Goal: Task Accomplishment & Management: Use online tool/utility

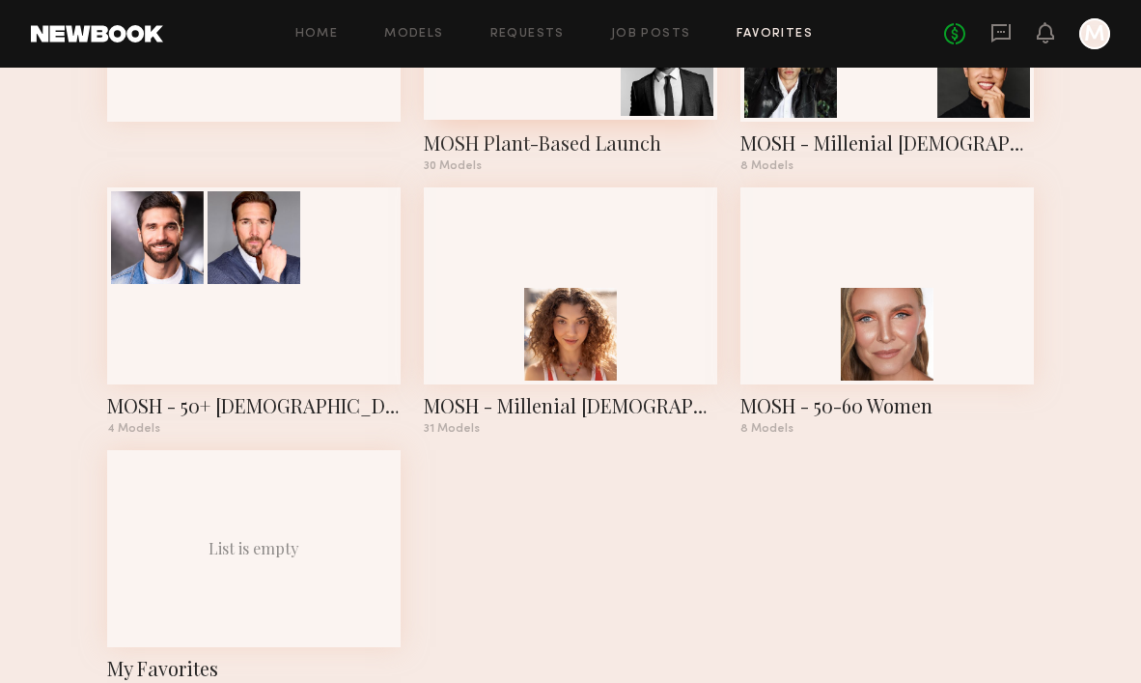
scroll to position [318, 0]
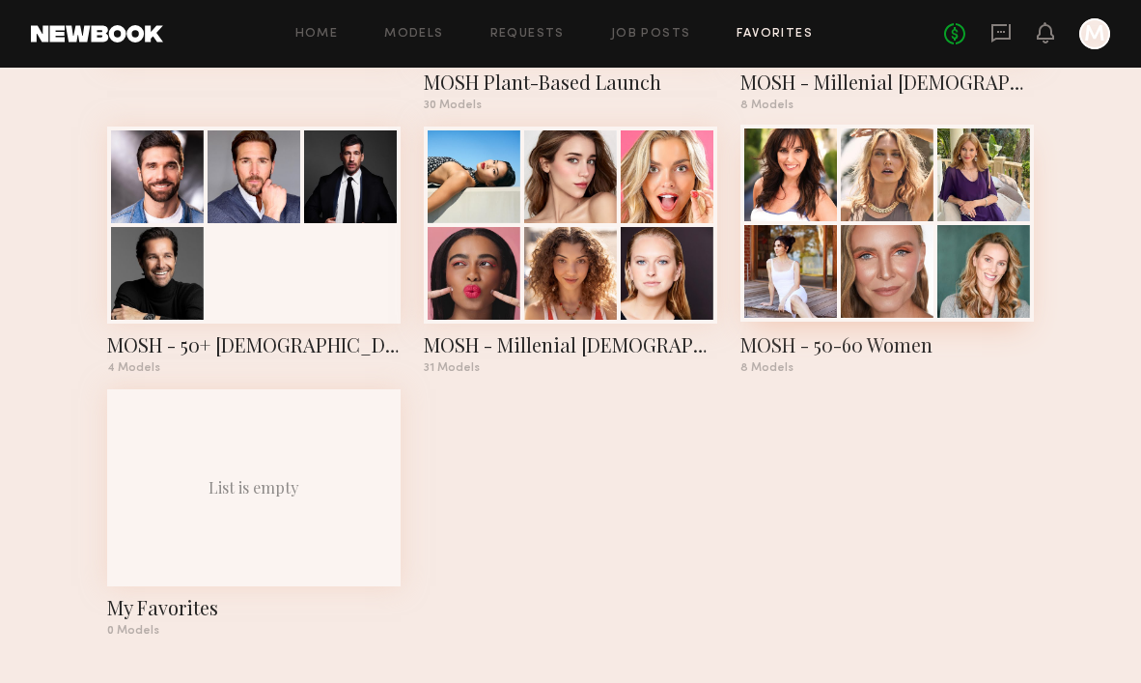
click at [925, 223] on div at bounding box center [888, 223] width 294 height 197
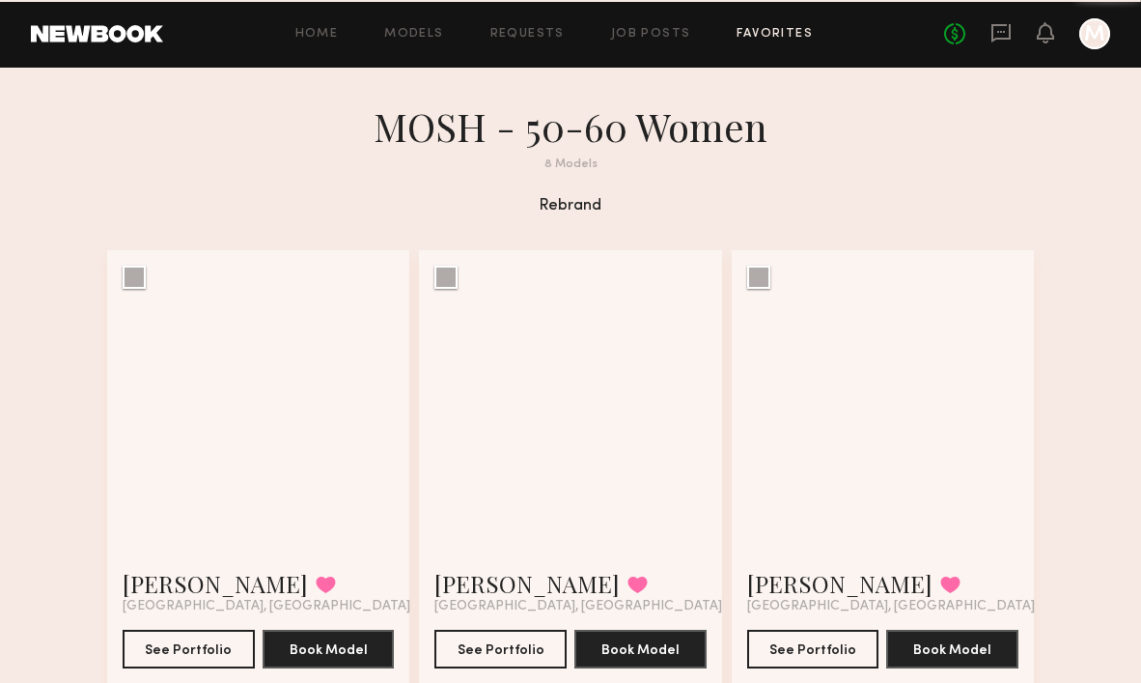
click at [925, 223] on section "MOSH - 50-60 Women 8 Models [PERSON_NAME] Favorited [GEOGRAPHIC_DATA], [GEOGRAP…" at bounding box center [570, 653] width 927 height 1103
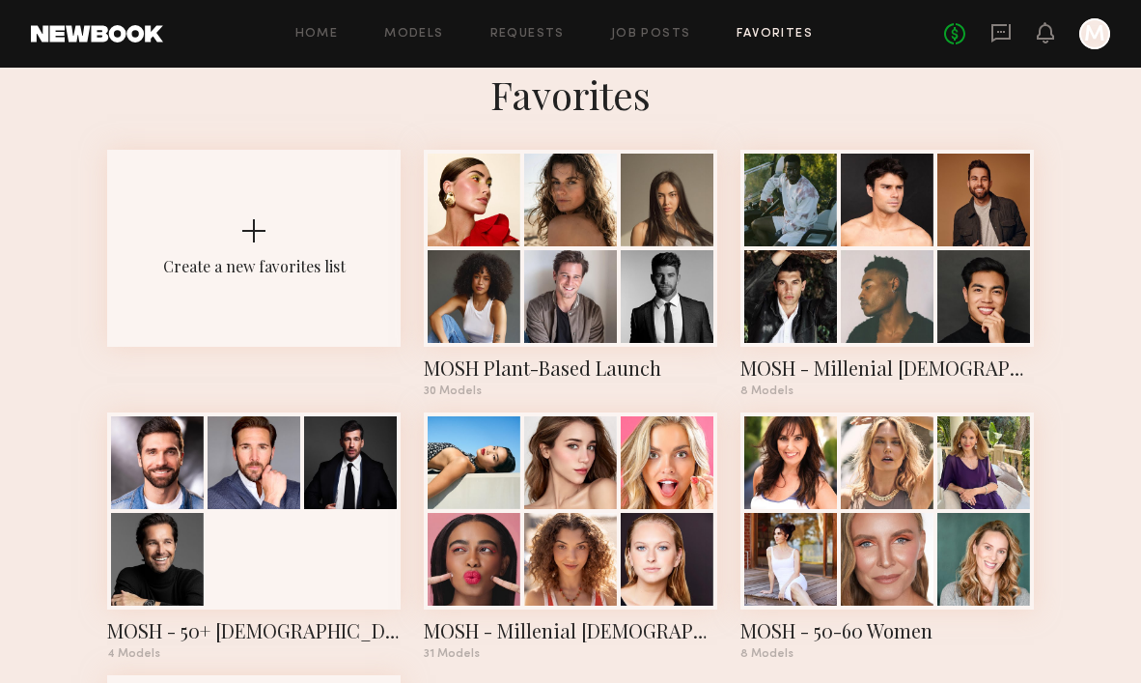
scroll to position [304, 0]
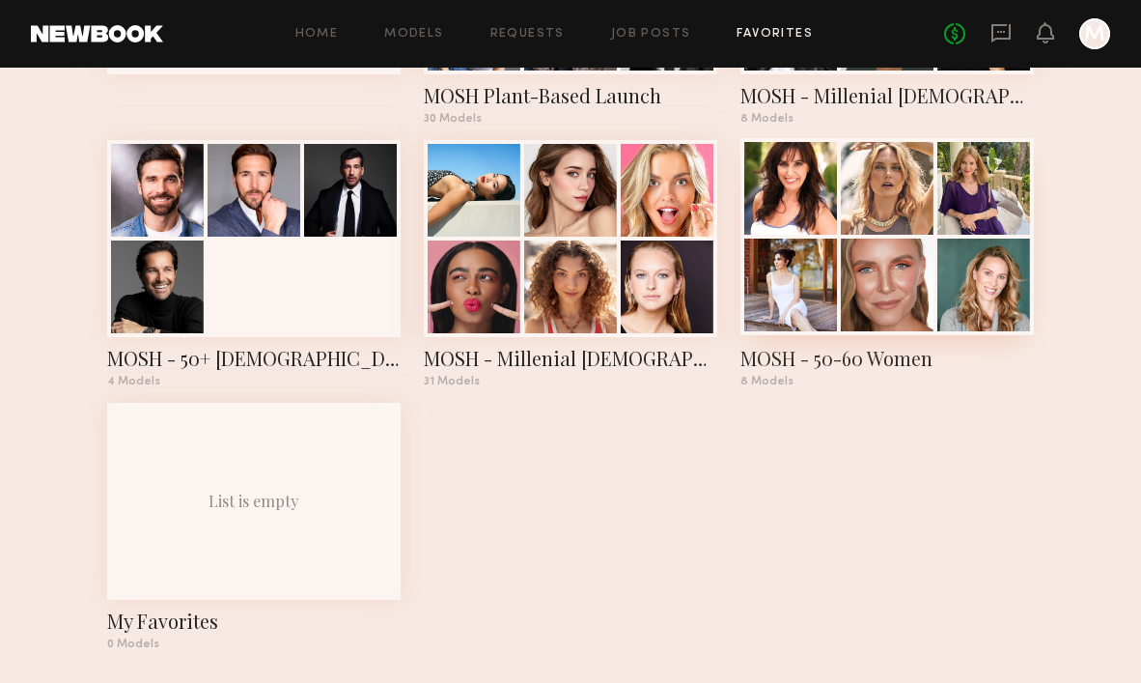
click at [869, 266] on div at bounding box center [887, 284] width 93 height 93
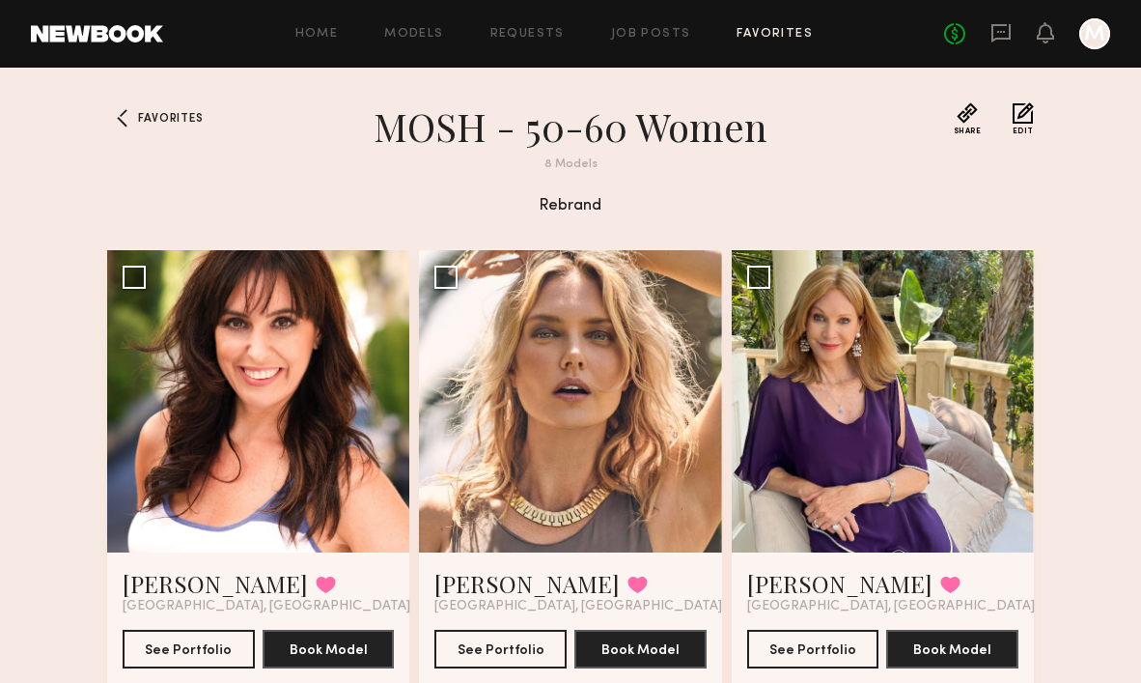
click at [154, 130] on div "Favorites" at bounding box center [150, 160] width 87 height 117
click at [154, 122] on span "Favorites" at bounding box center [170, 119] width 65 height 12
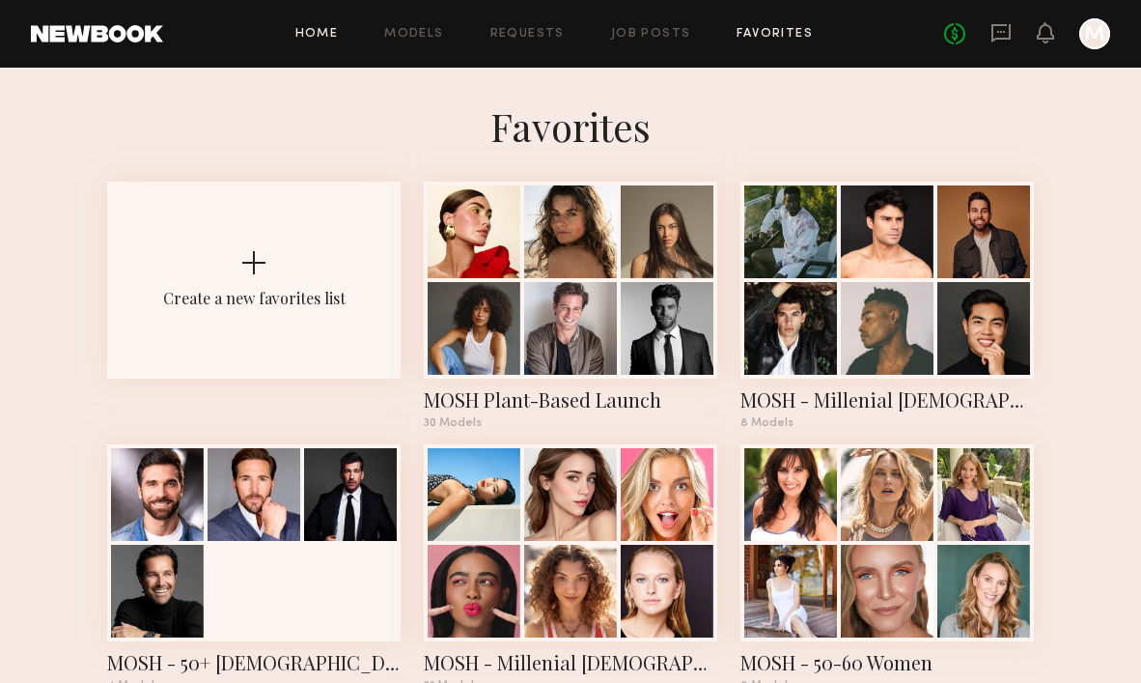
click at [336, 30] on link "Home" at bounding box center [316, 34] width 43 height 13
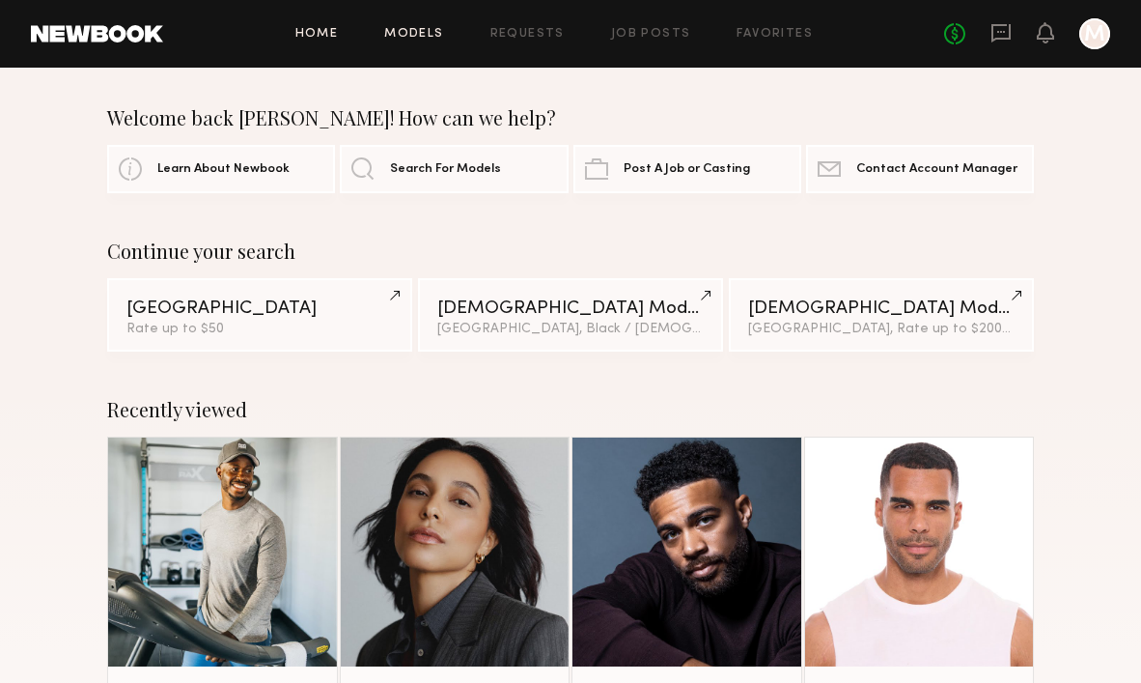
click at [421, 39] on link "Models" at bounding box center [413, 34] width 59 height 13
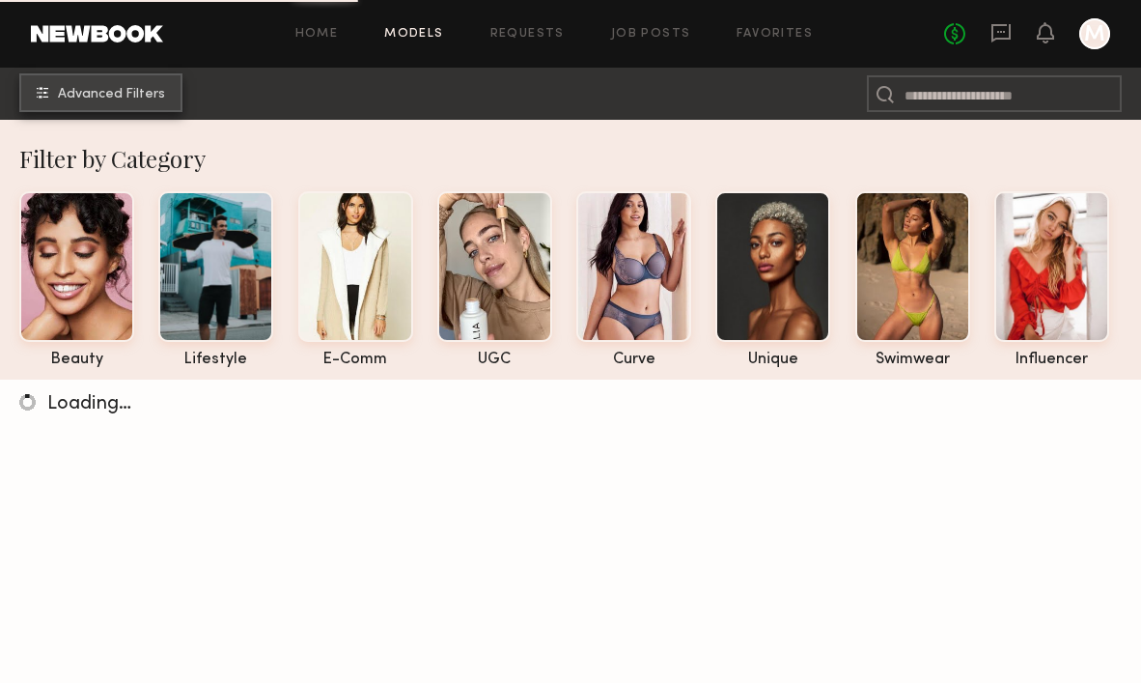
click at [126, 86] on button "Advanced Filters" at bounding box center [100, 92] width 163 height 39
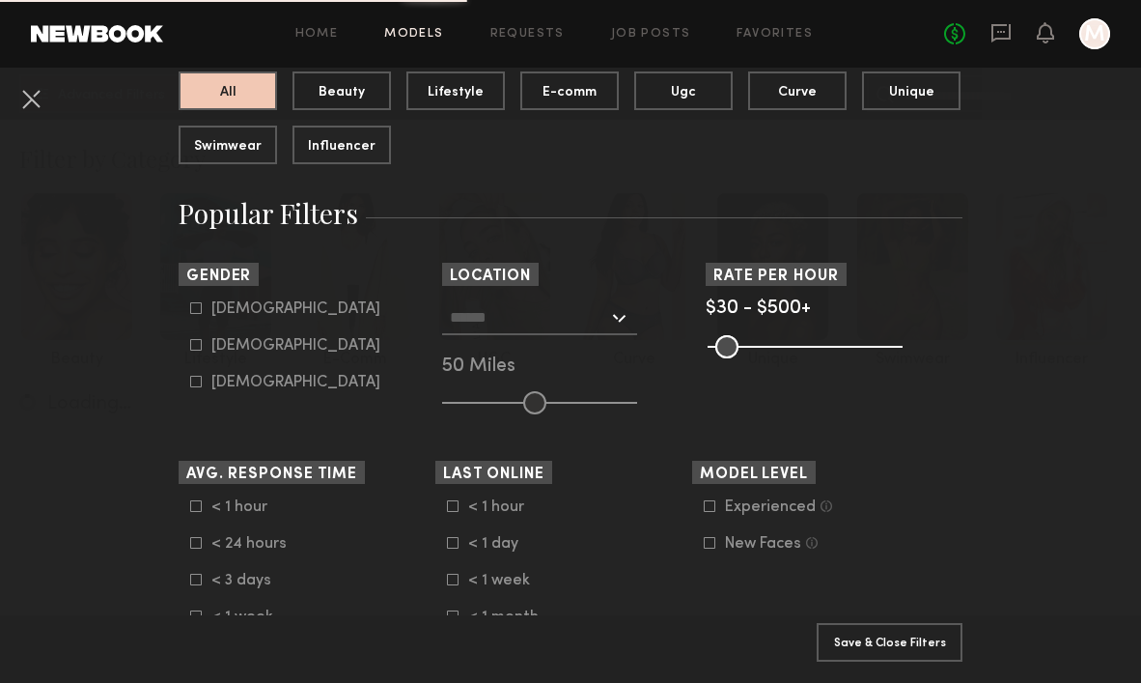
scroll to position [239, 0]
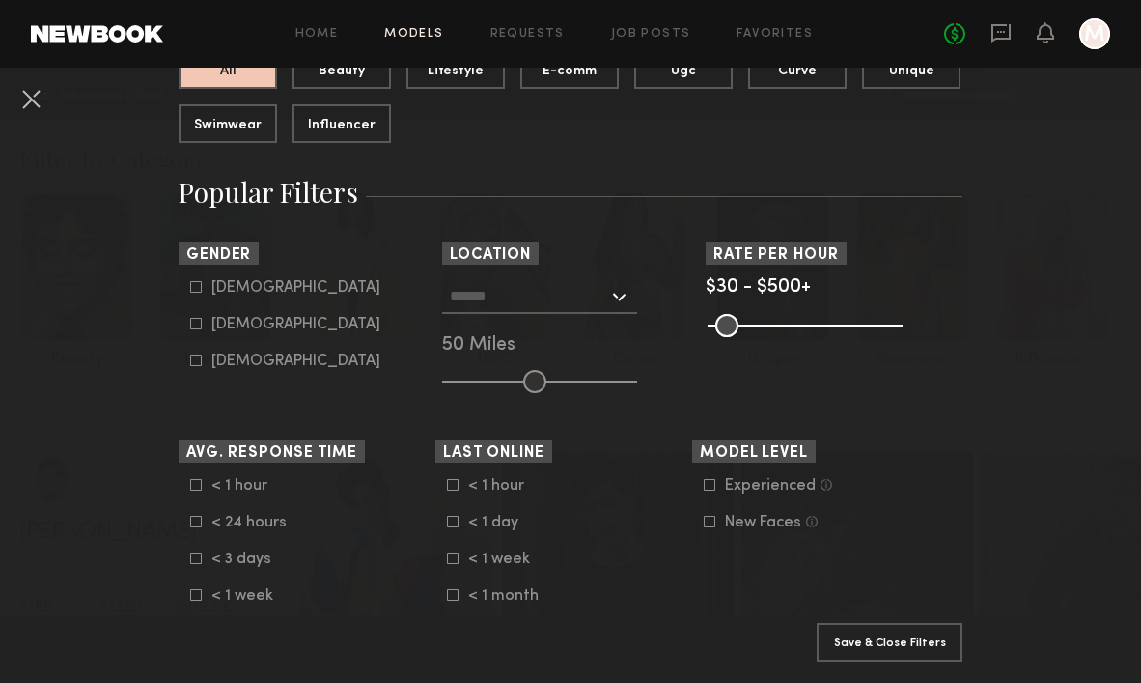
click at [257, 323] on div "[DEMOGRAPHIC_DATA]" at bounding box center [295, 325] width 169 height 12
type input "**"
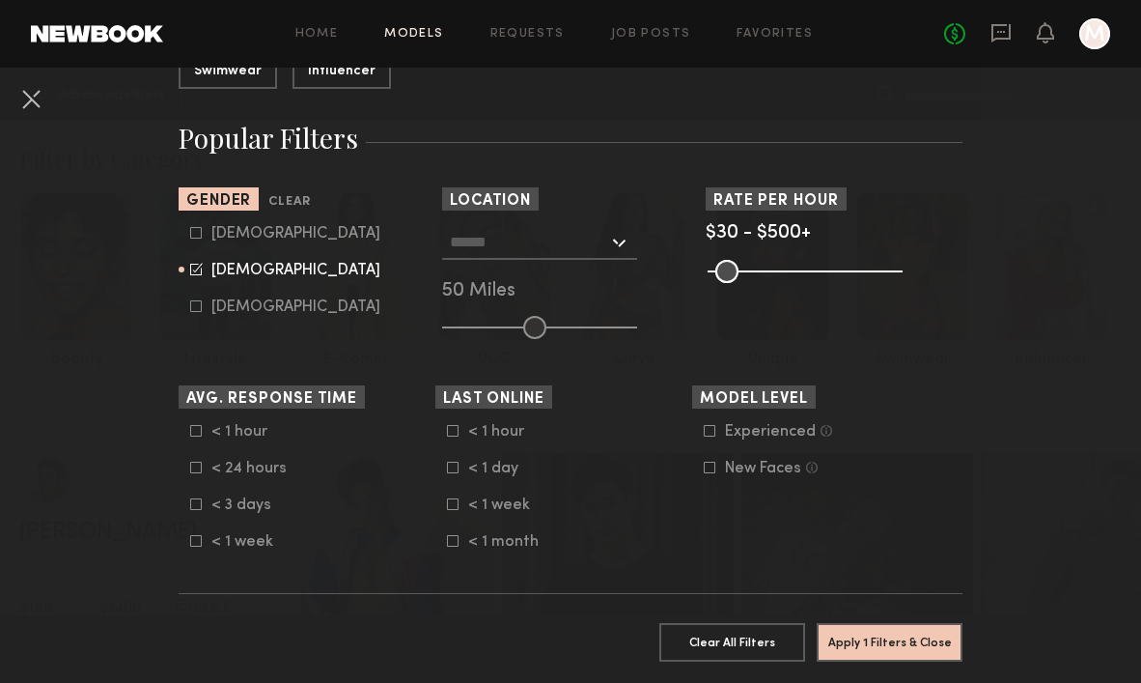
scroll to position [305, 0]
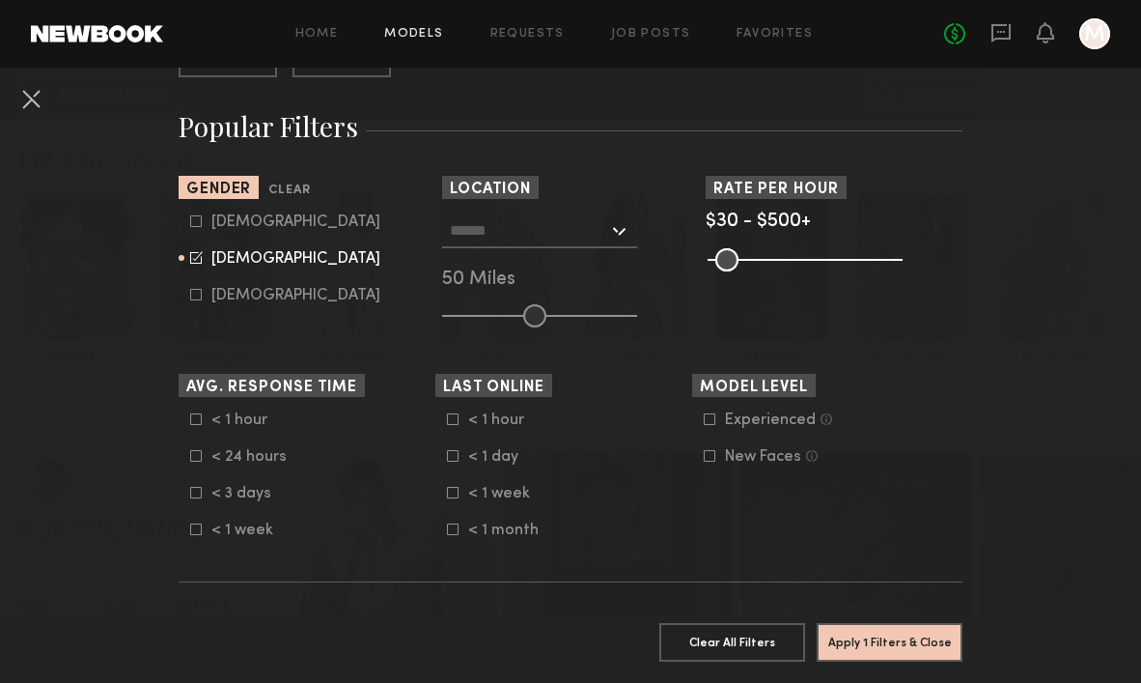
click at [615, 228] on div at bounding box center [539, 230] width 195 height 35
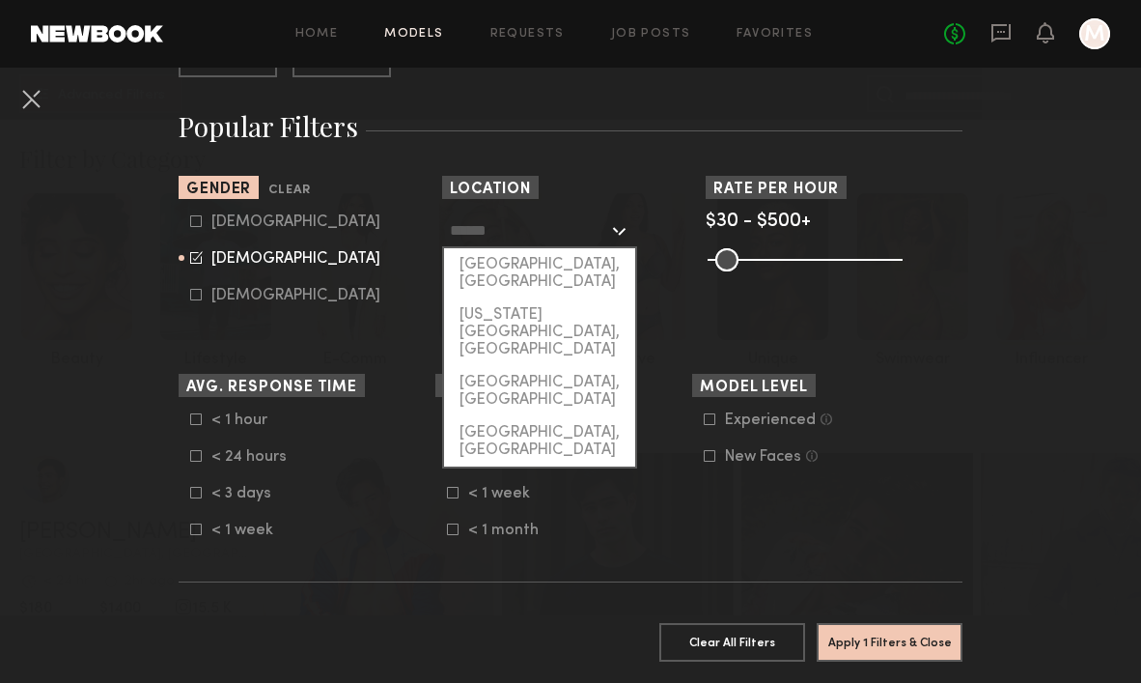
click at [619, 229] on div at bounding box center [539, 230] width 195 height 35
click at [603, 260] on div "[GEOGRAPHIC_DATA], [GEOGRAPHIC_DATA]" at bounding box center [539, 273] width 191 height 50
type input "**********"
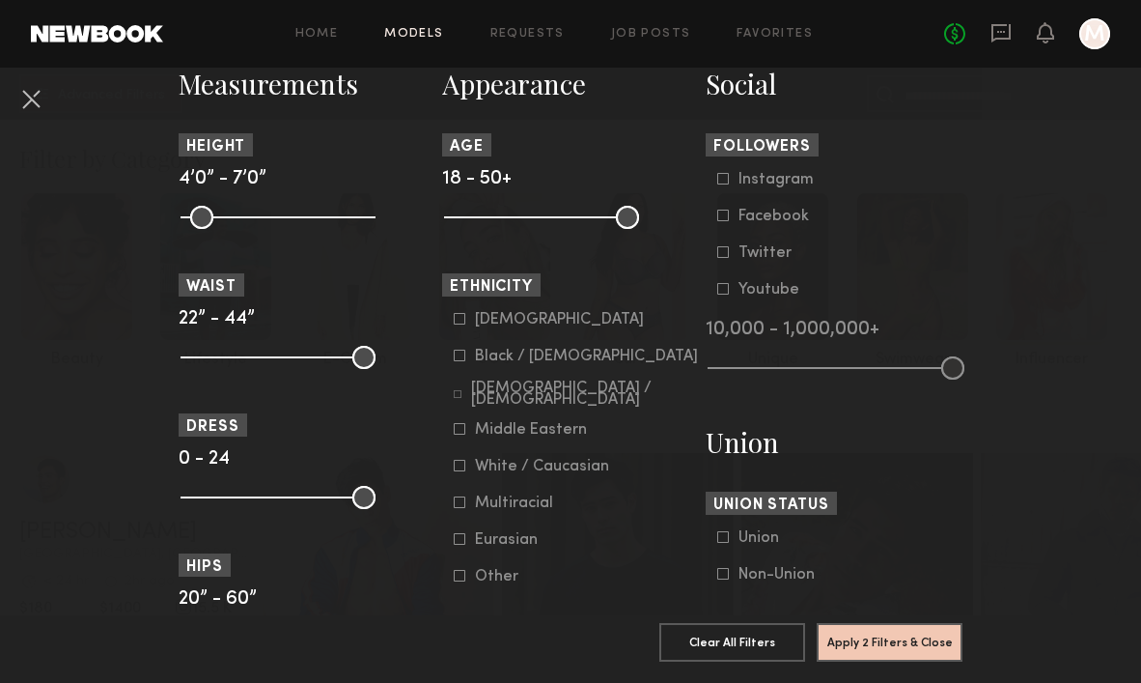
scroll to position [851, 0]
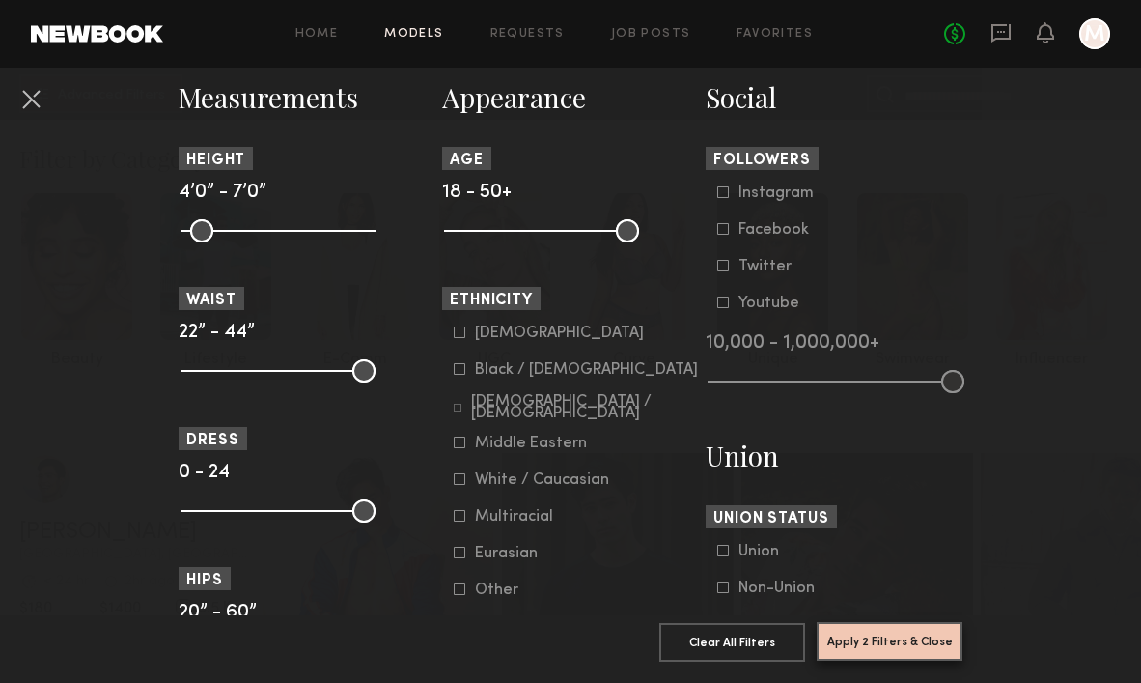
click at [859, 643] on button "Apply 2 Filters & Close" at bounding box center [890, 641] width 146 height 39
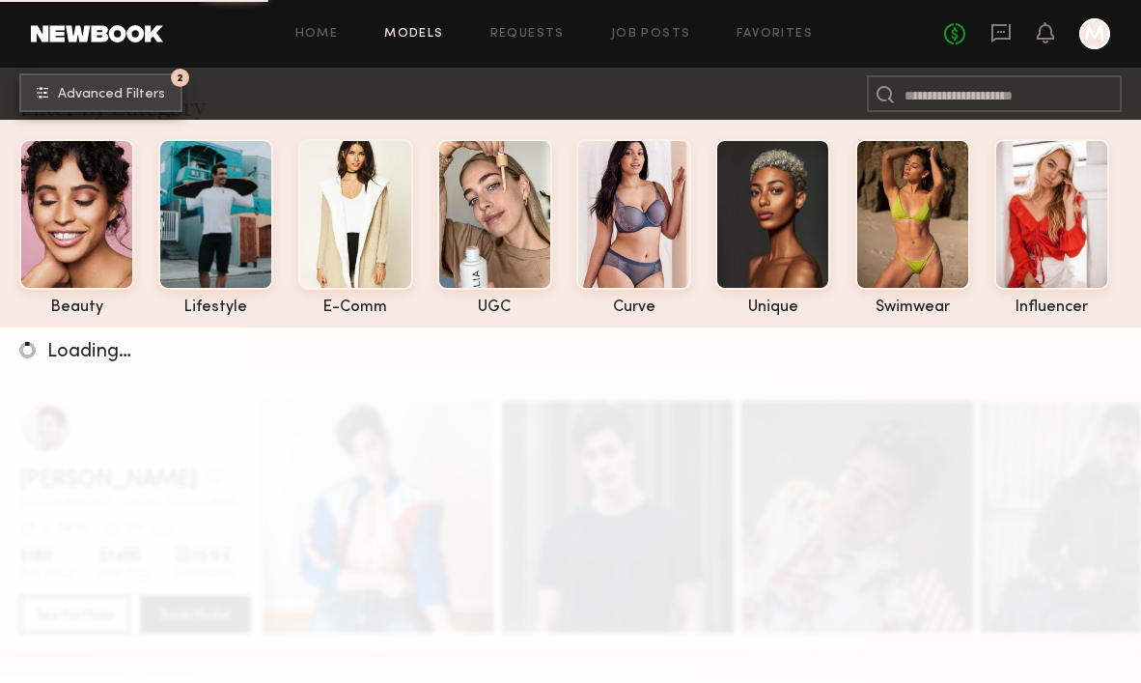
scroll to position [55, 0]
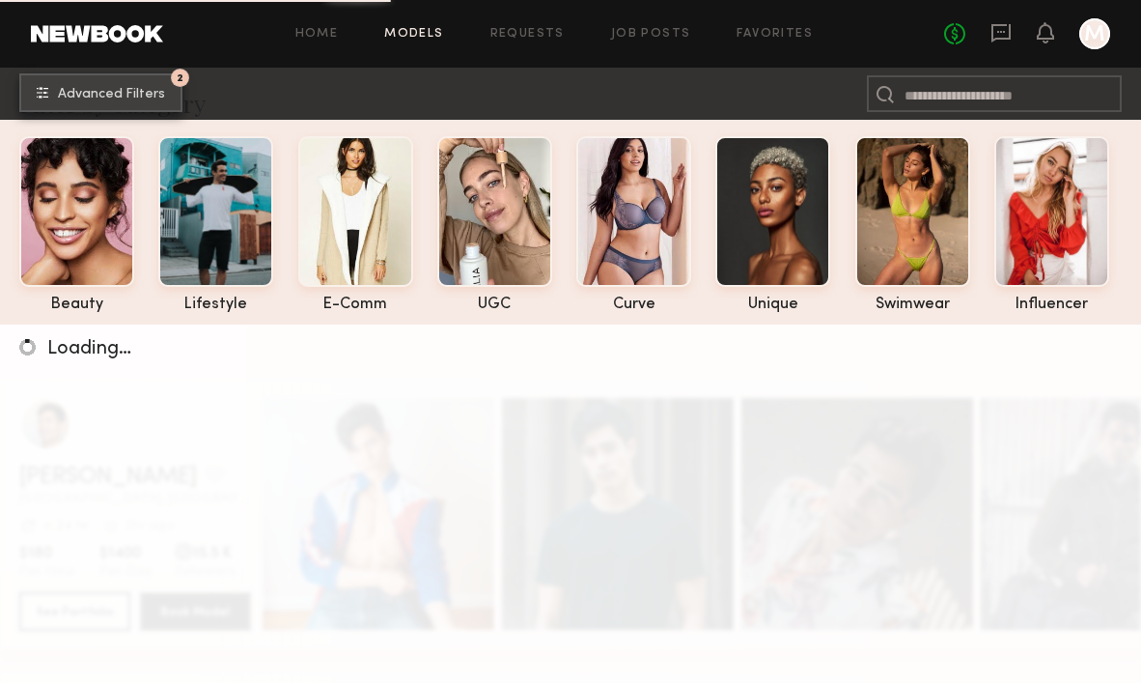
click at [117, 79] on button "2 Advanced Filters" at bounding box center [100, 92] width 163 height 39
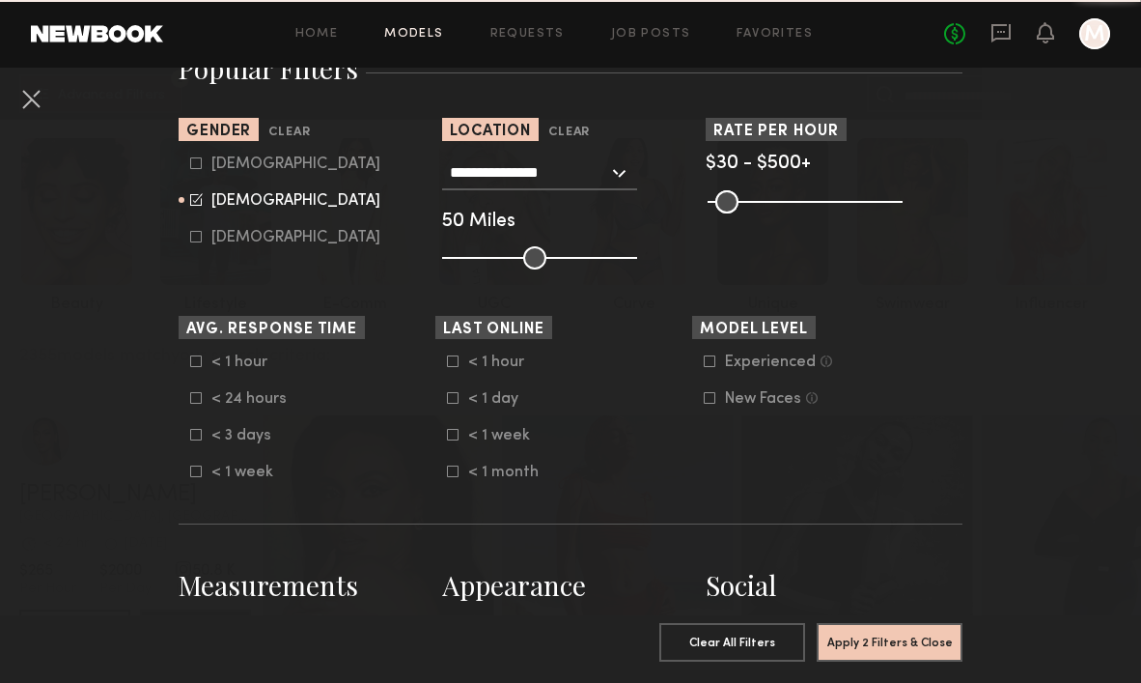
scroll to position [784, 0]
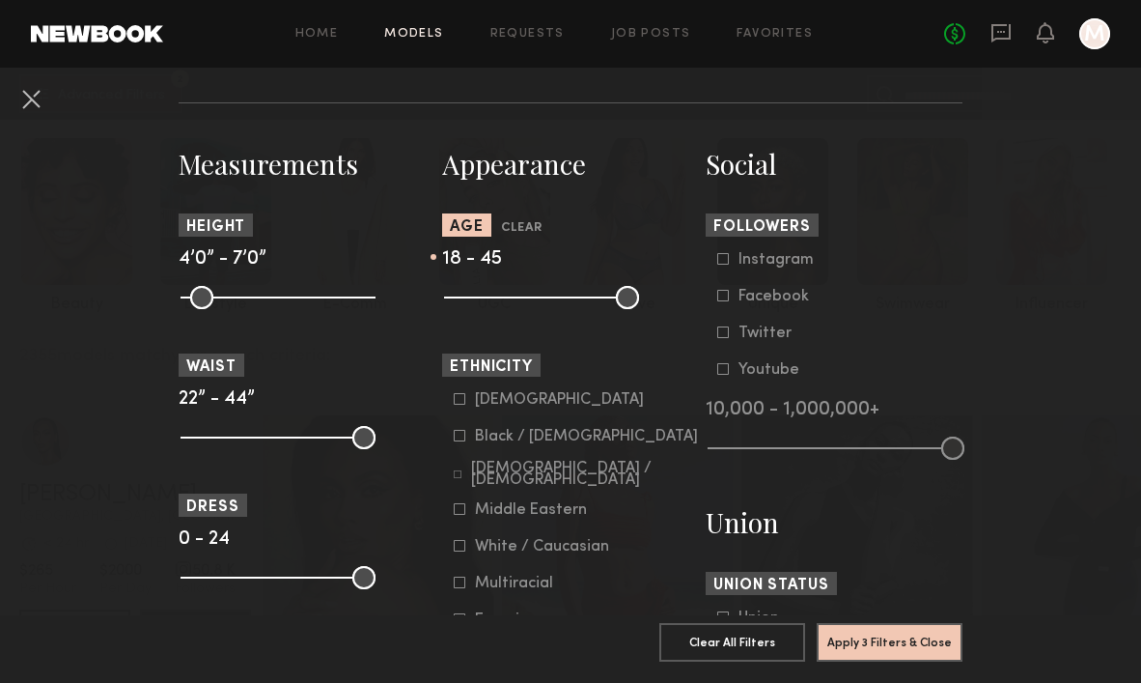
type input "**"
drag, startPoint x: 628, startPoint y: 300, endPoint x: 663, endPoint y: 314, distance: 38.2
click at [639, 309] on input "range" at bounding box center [541, 297] width 195 height 23
drag, startPoint x: 452, startPoint y: 298, endPoint x: 573, endPoint y: 297, distance: 120.7
type input "**"
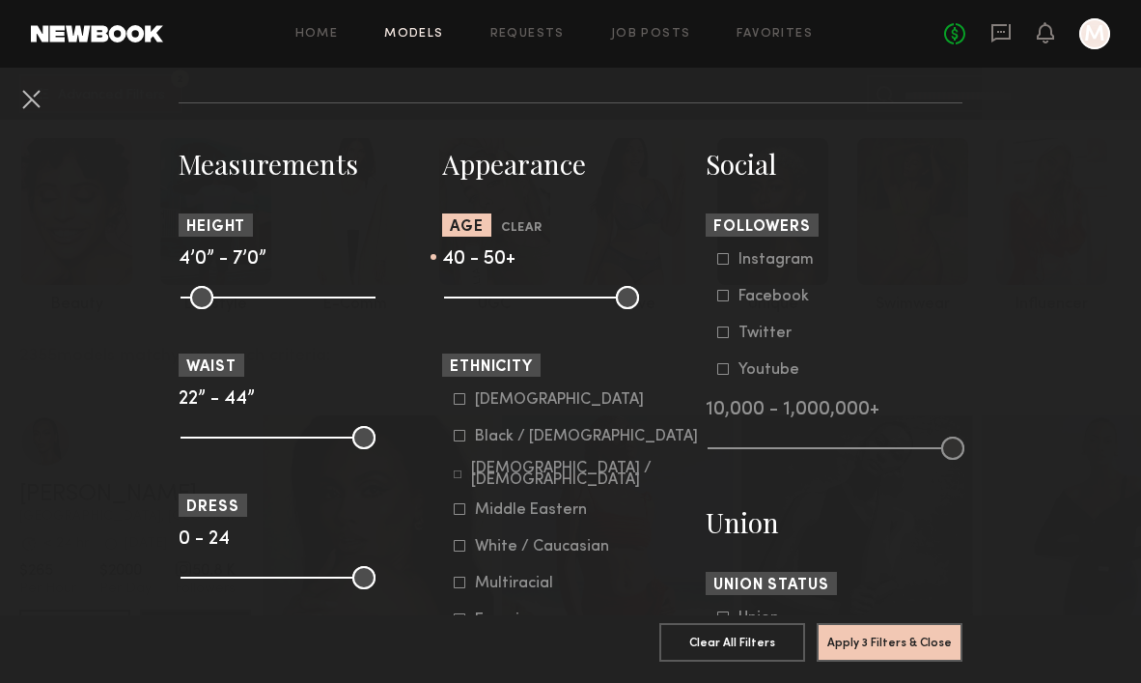
click at [573, 297] on input "range" at bounding box center [541, 297] width 195 height 23
click at [864, 620] on section "Apply 3 Filters & Close Clear All Filters Apply 3 Filters & Close" at bounding box center [571, 649] width 784 height 68
click at [864, 635] on button "Apply 3 Filters & Close" at bounding box center [890, 641] width 146 height 39
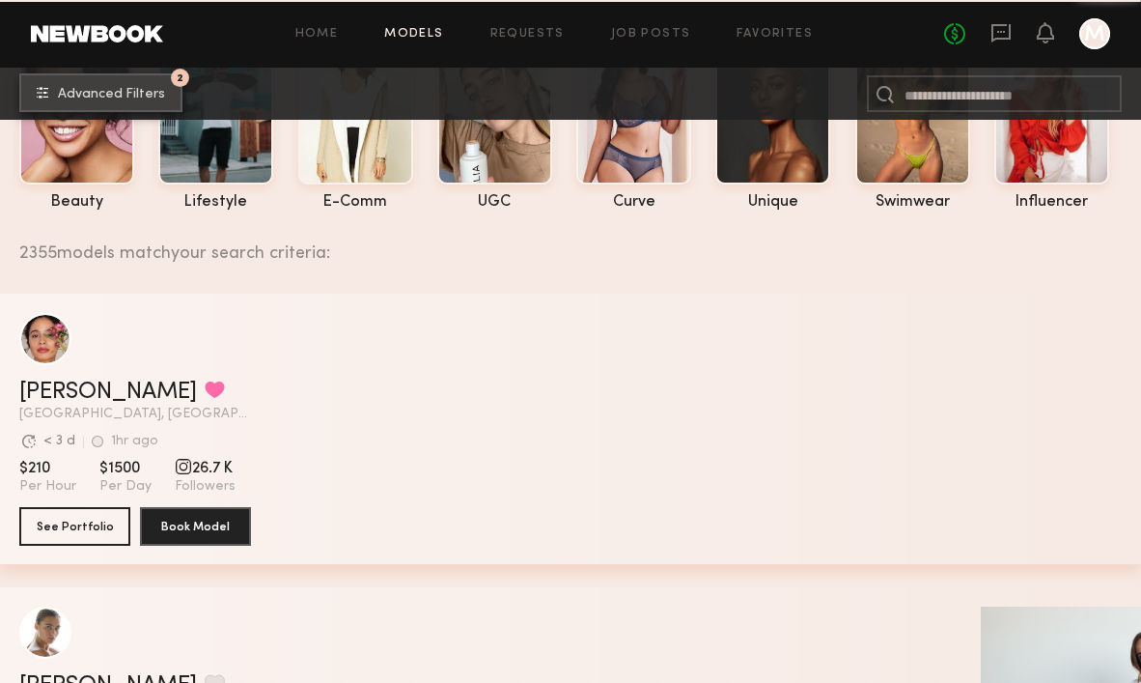
scroll to position [161, 0]
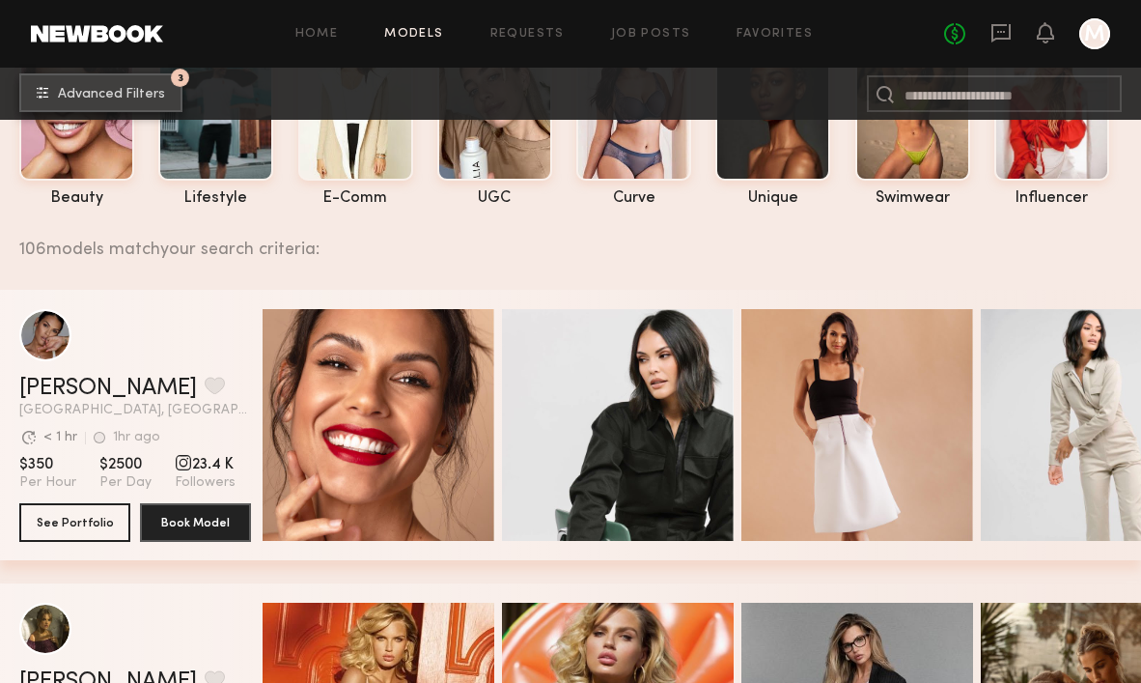
click at [129, 85] on button "3 Advanced Filters" at bounding box center [100, 92] width 163 height 39
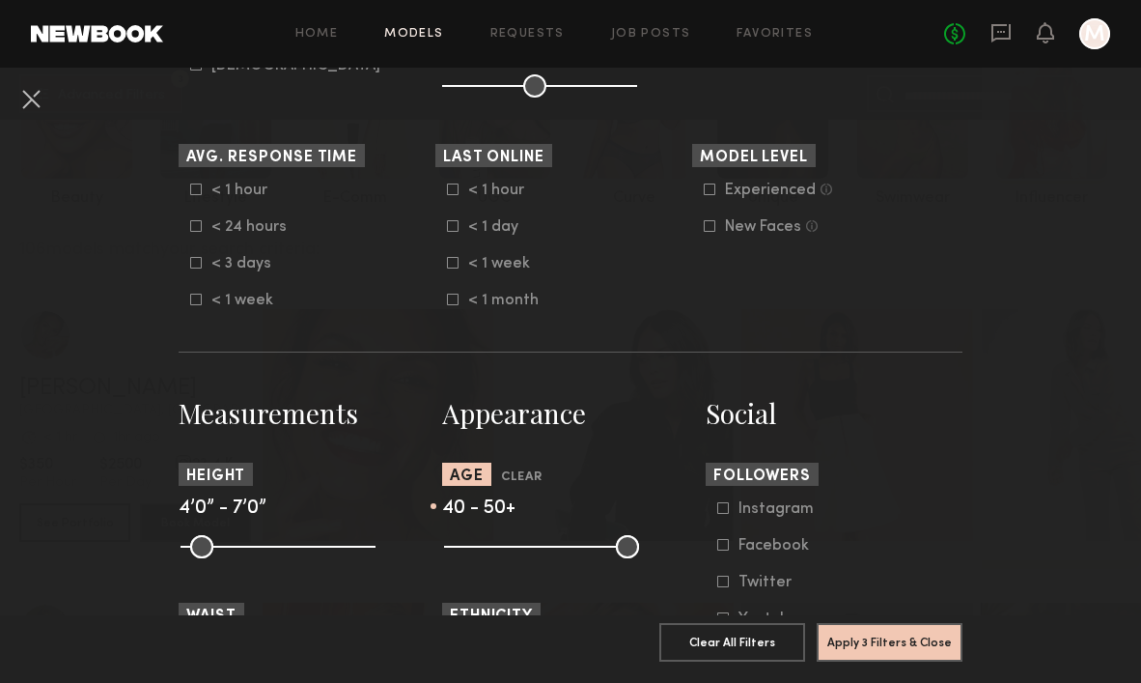
scroll to position [542, 0]
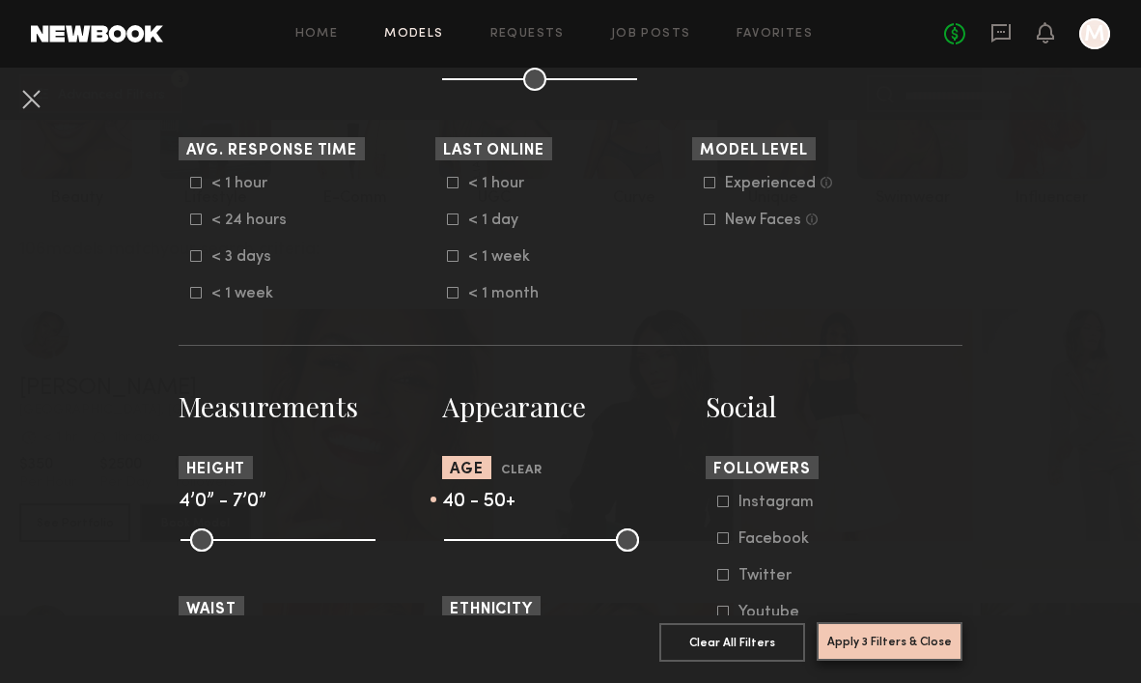
click at [916, 638] on button "Apply 3 Filters & Close" at bounding box center [890, 641] width 146 height 39
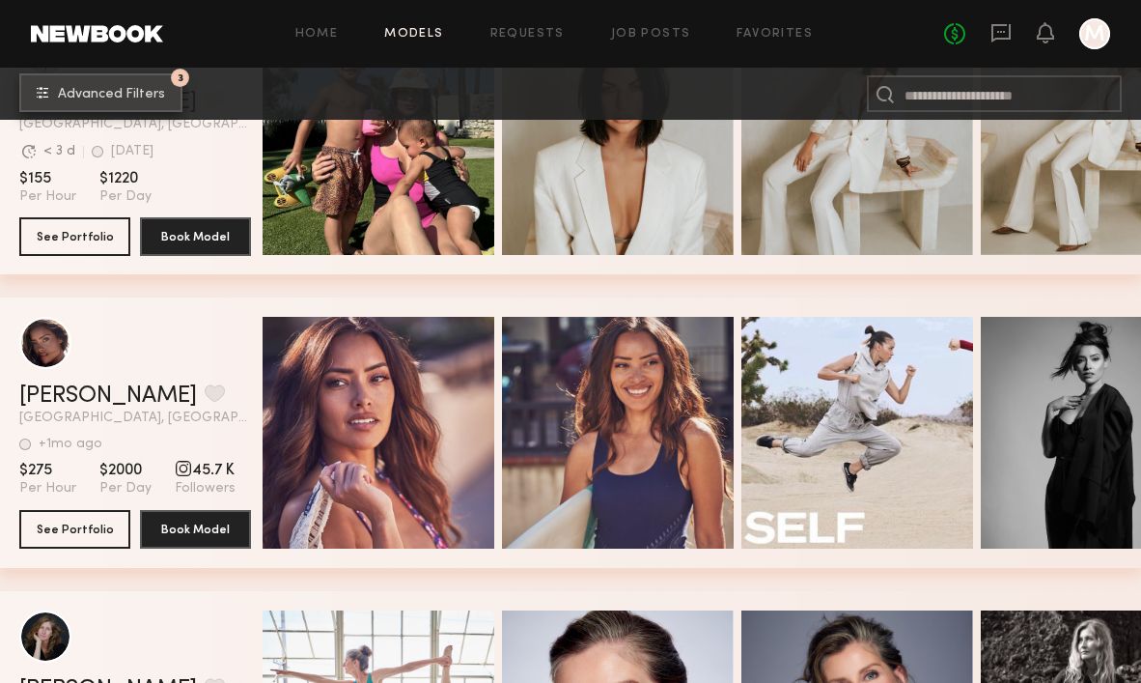
scroll to position [8061, 0]
